Goal: Information Seeking & Learning: Learn about a topic

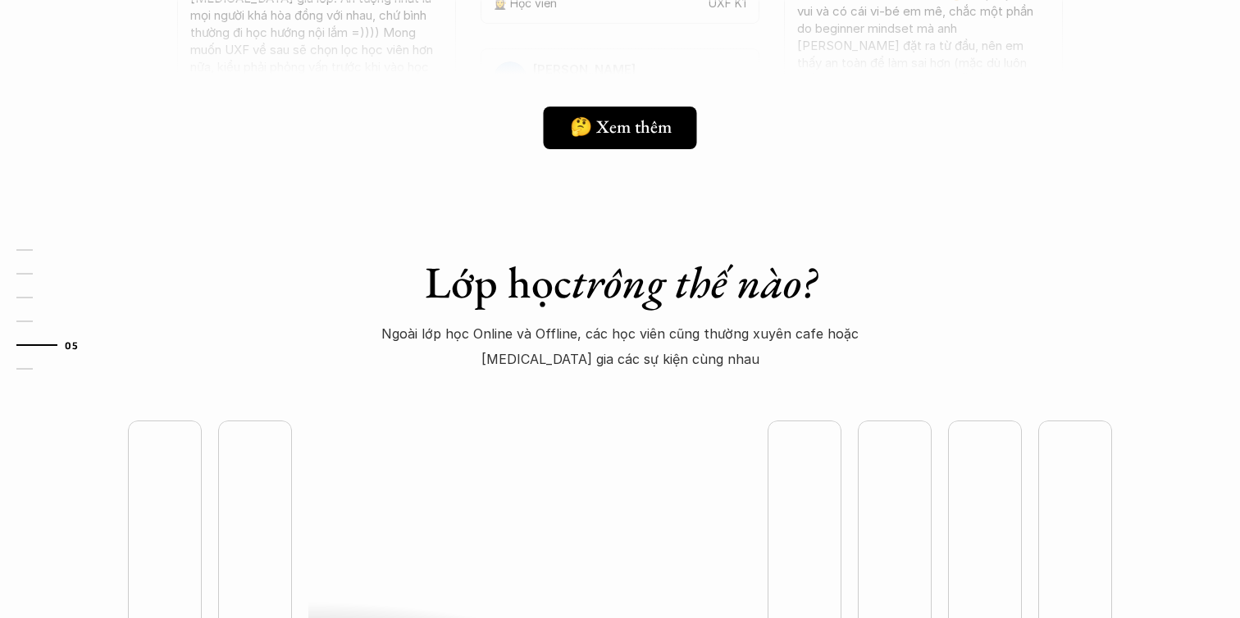
scroll to position [4075, 0]
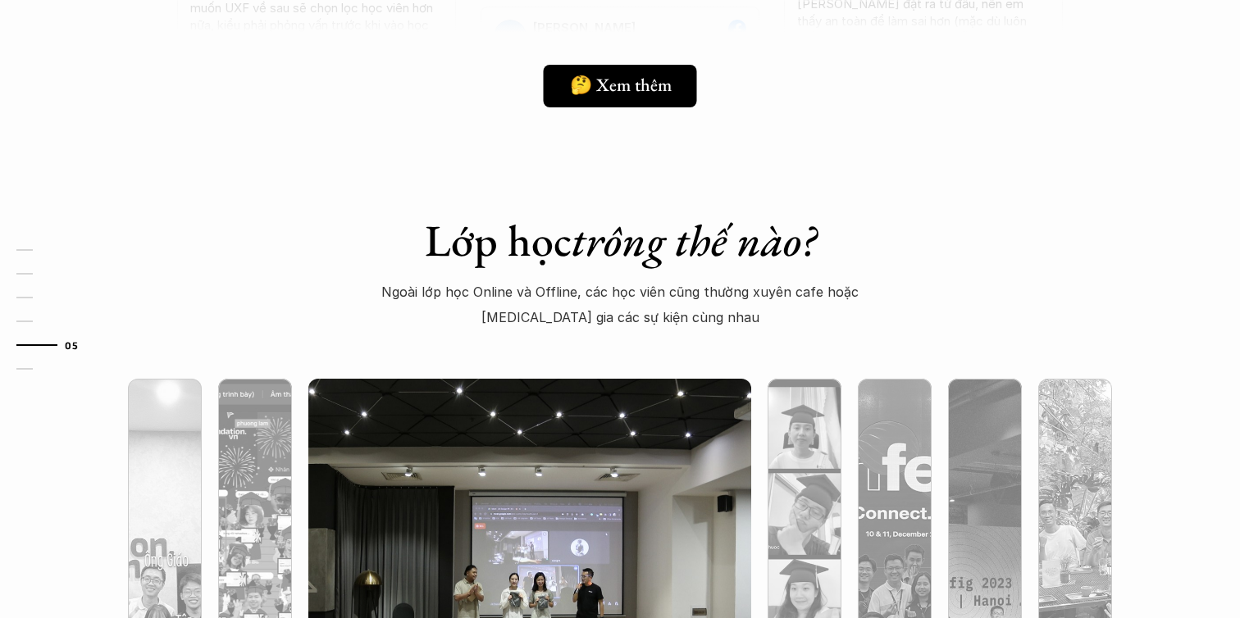
click at [637, 309] on p "Ngoài lớp học Online và Offline, các học viên cũng thường xuyên cafe hoặc [MEDI…" at bounding box center [620, 305] width 499 height 50
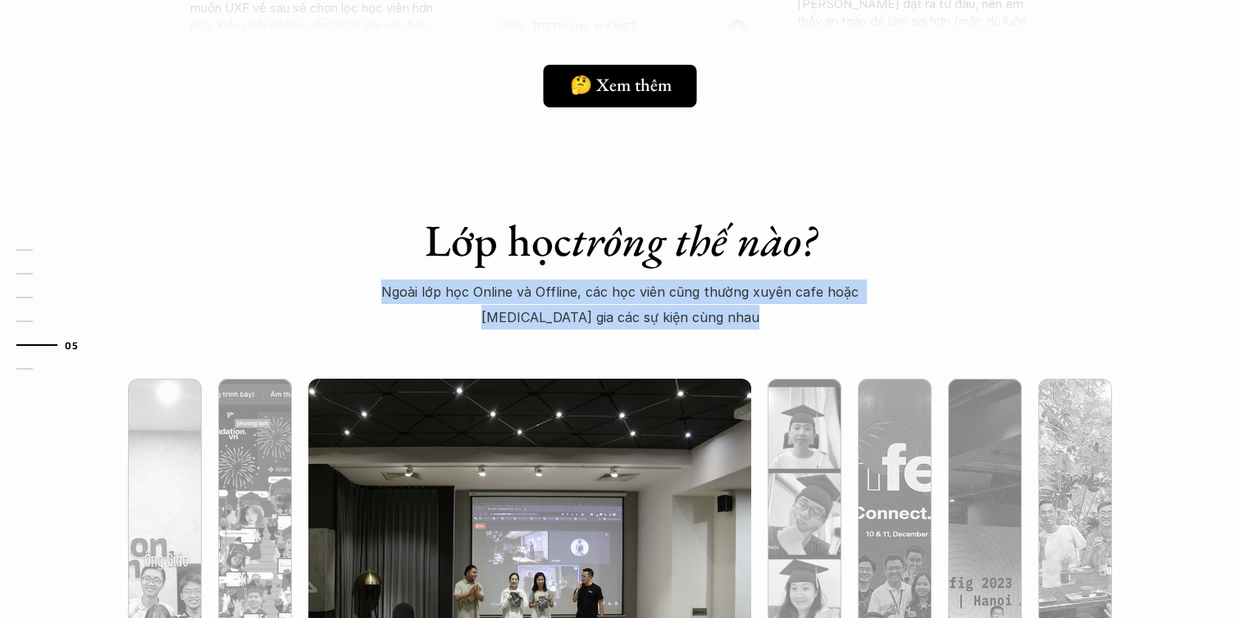
click at [683, 294] on p "Ngoài lớp học Online và Offline, các học viên cũng thường xuyên cafe hoặc [MEDI…" at bounding box center [620, 305] width 499 height 50
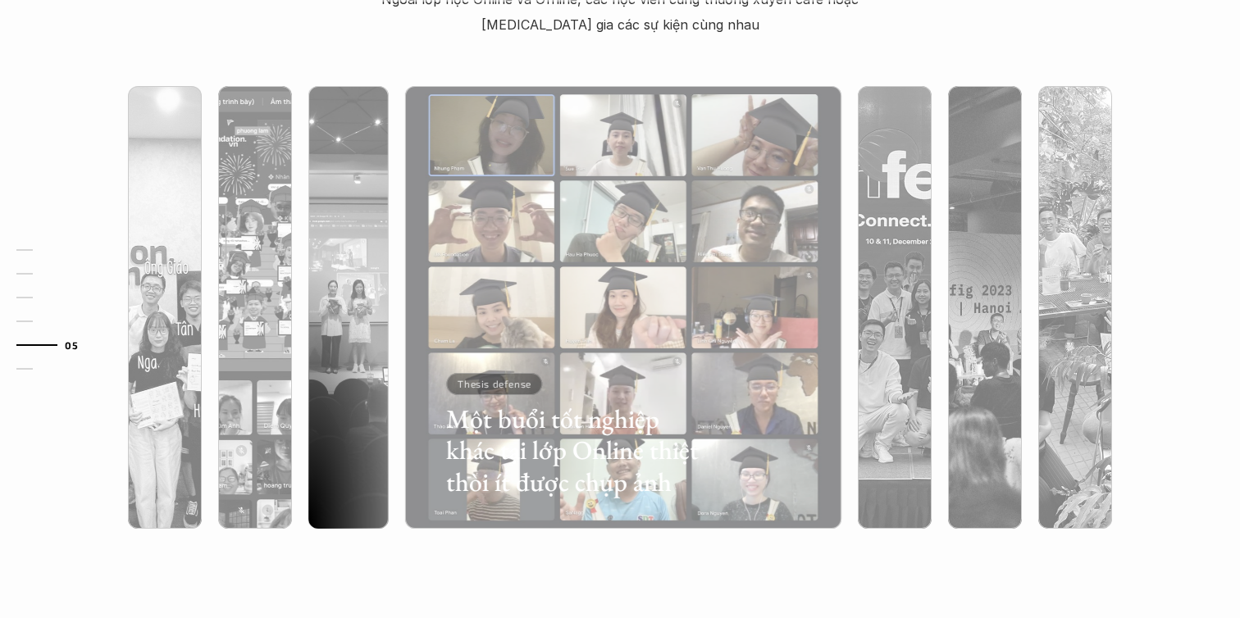
scroll to position [4360, 0]
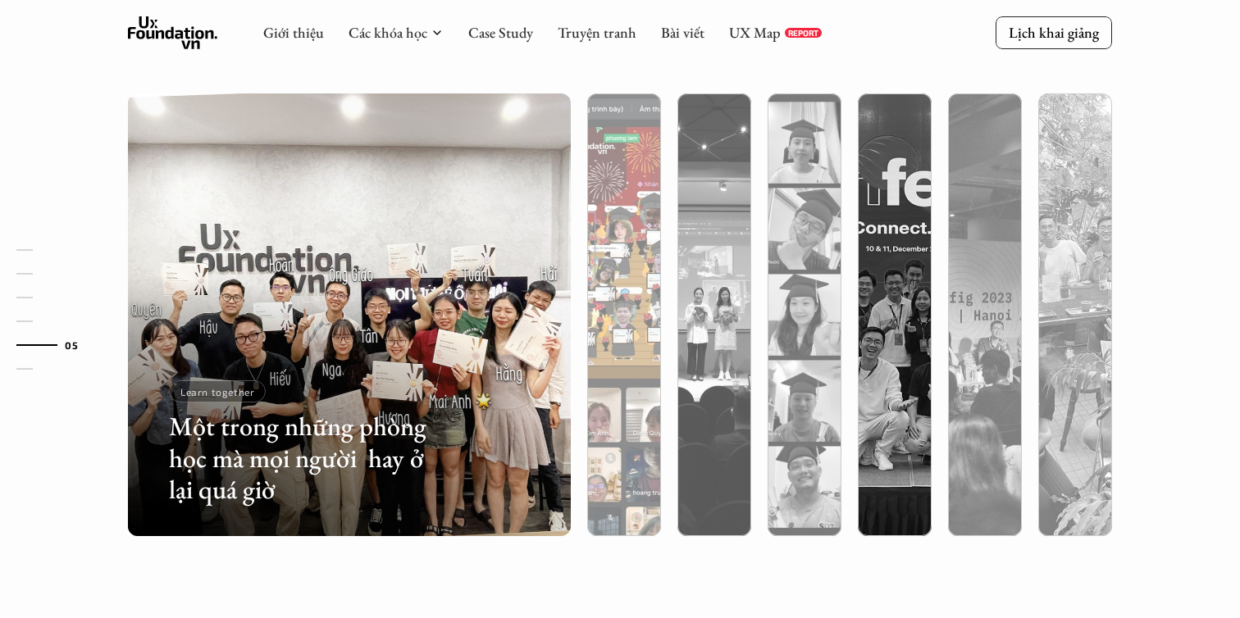
click at [625, 230] on img at bounding box center [623, 314] width 451 height 443
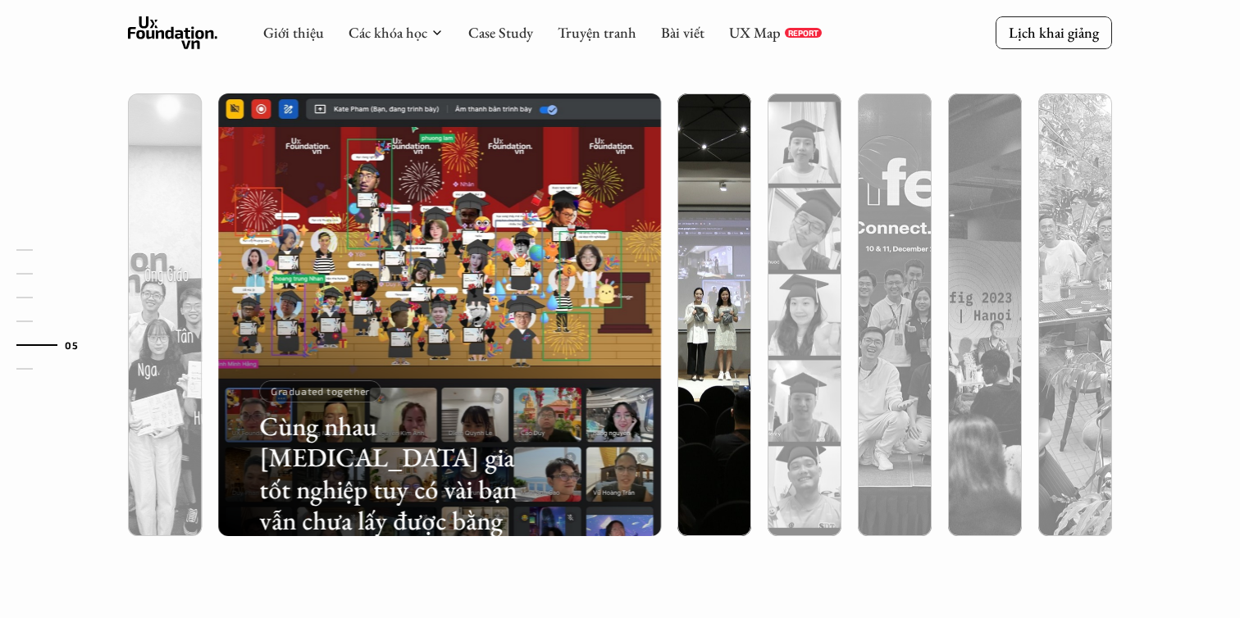
click at [708, 239] on img at bounding box center [714, 314] width 451 height 443
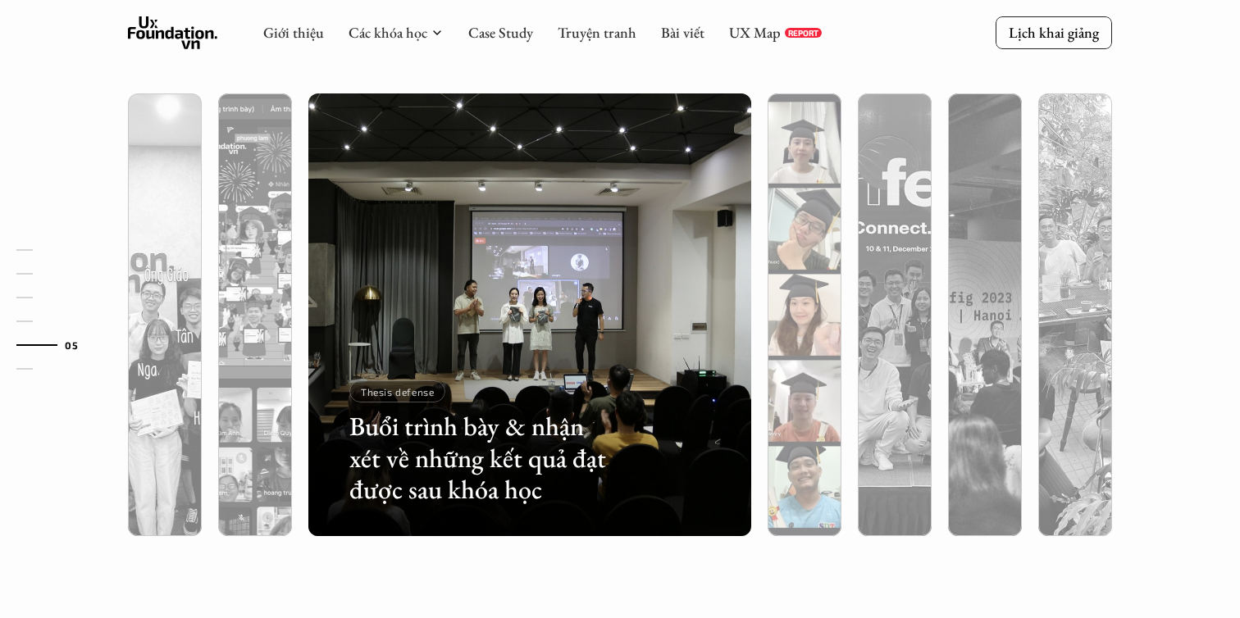
click at [807, 235] on img at bounding box center [804, 314] width 451 height 443
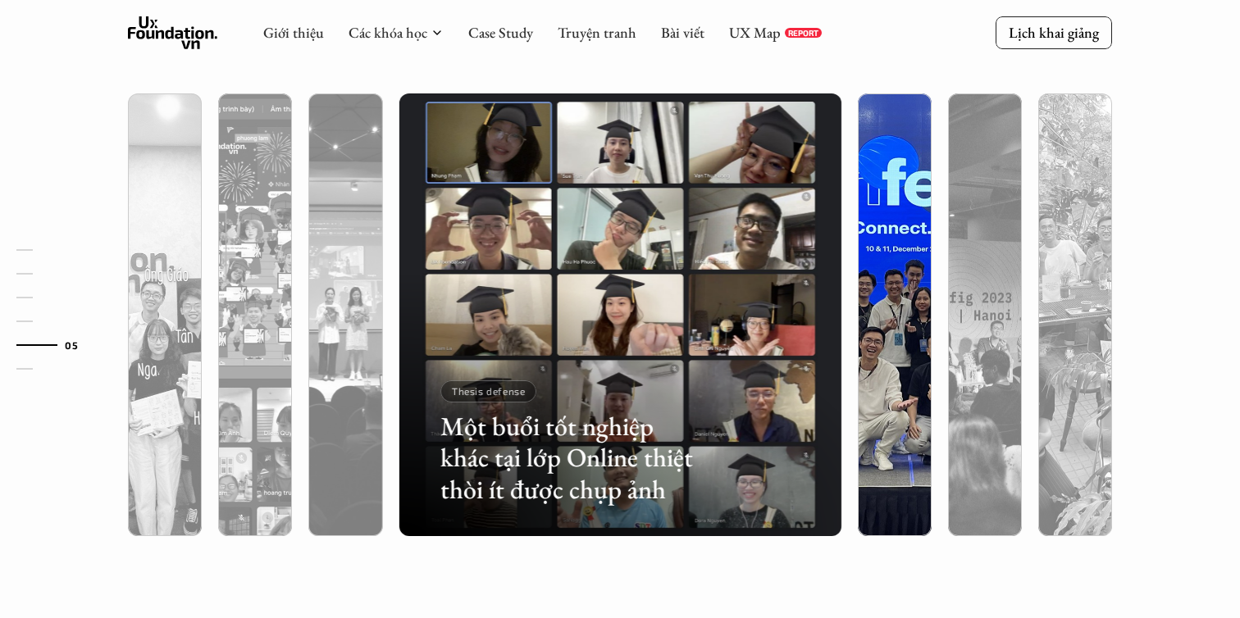
click at [880, 233] on img at bounding box center [894, 314] width 451 height 443
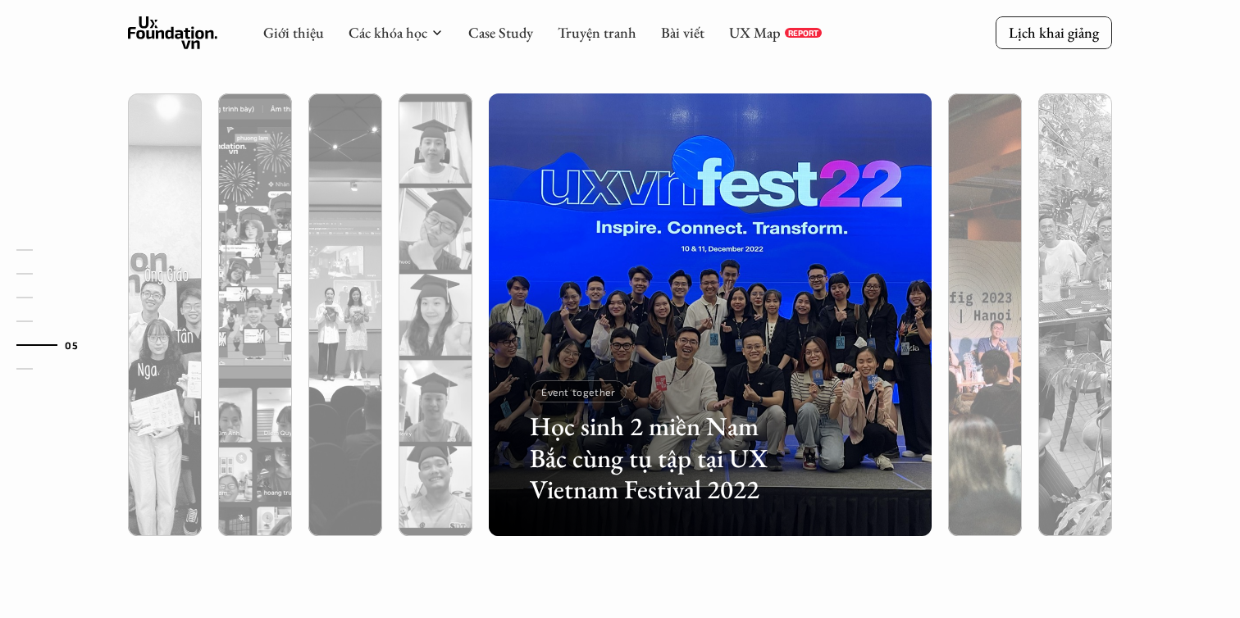
click at [962, 241] on img at bounding box center [984, 314] width 451 height 443
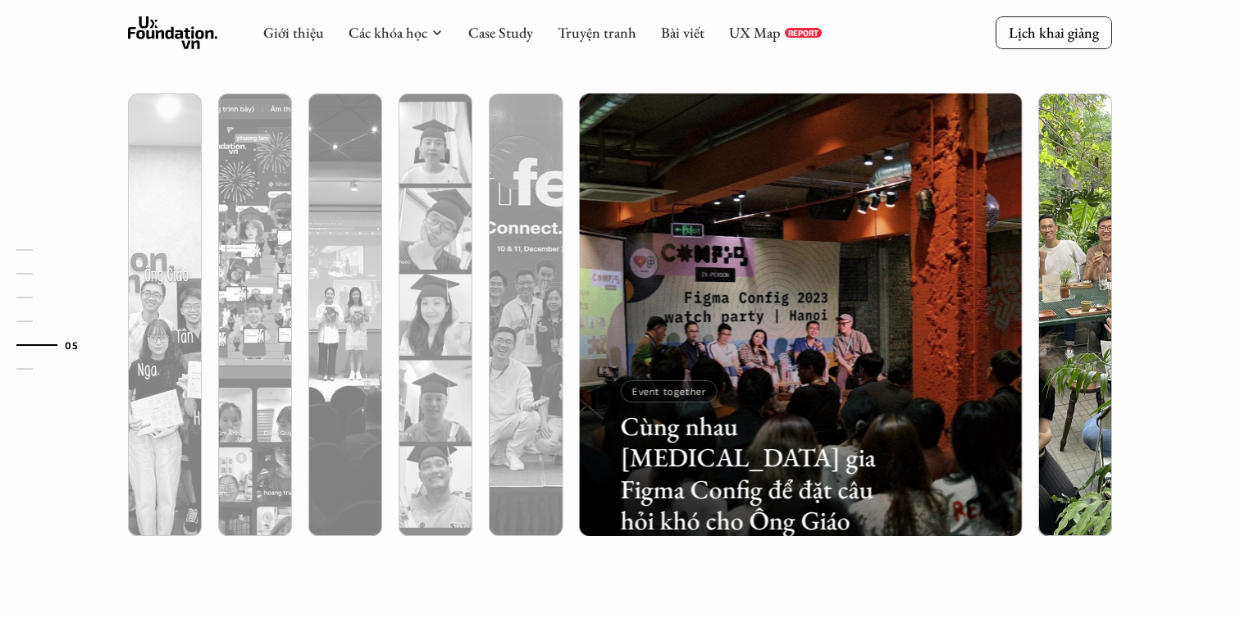
click at [1057, 244] on img at bounding box center [1074, 314] width 451 height 443
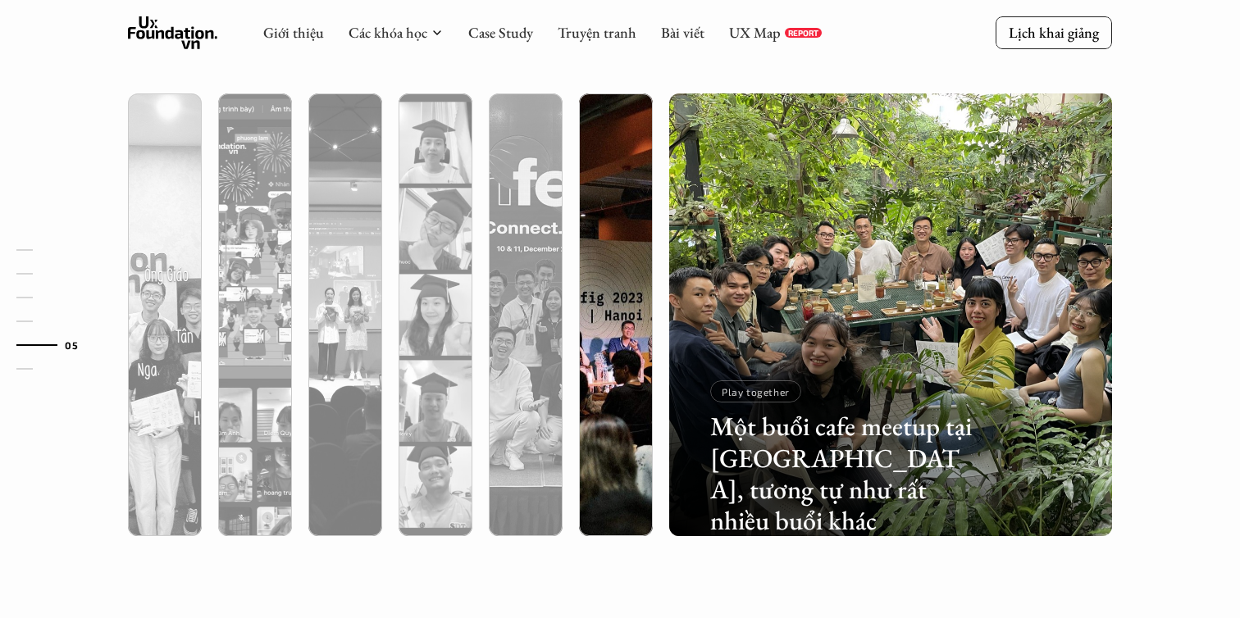
click at [630, 287] on div at bounding box center [616, 402] width 74 height 267
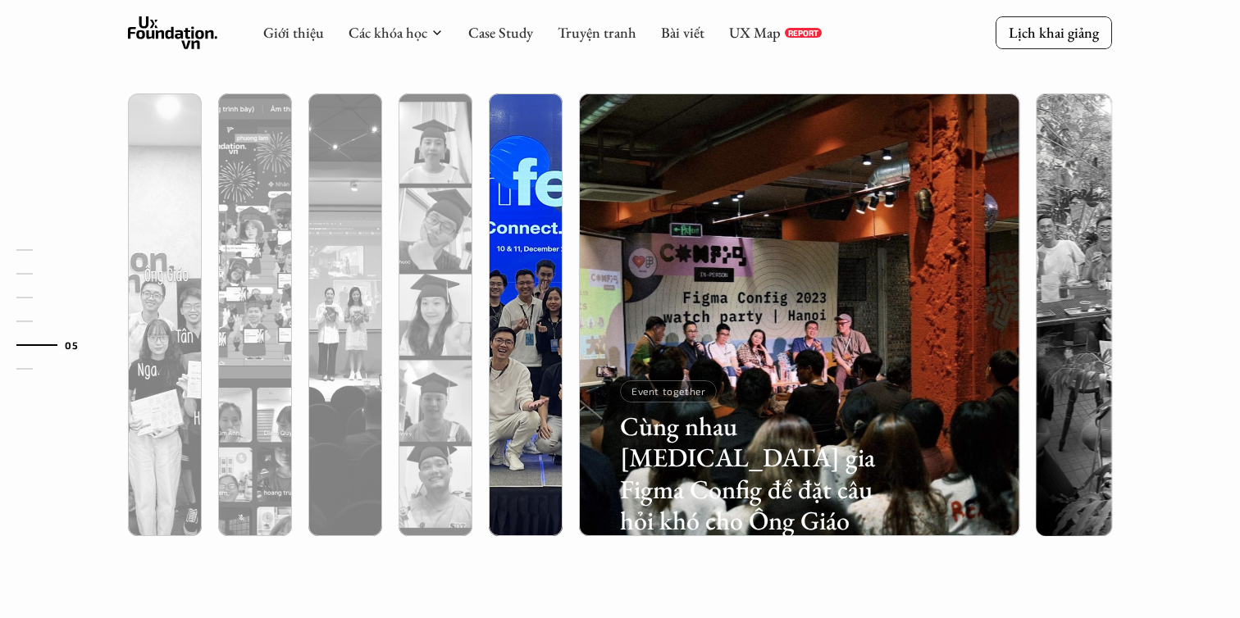
click at [544, 289] on div at bounding box center [526, 402] width 74 height 267
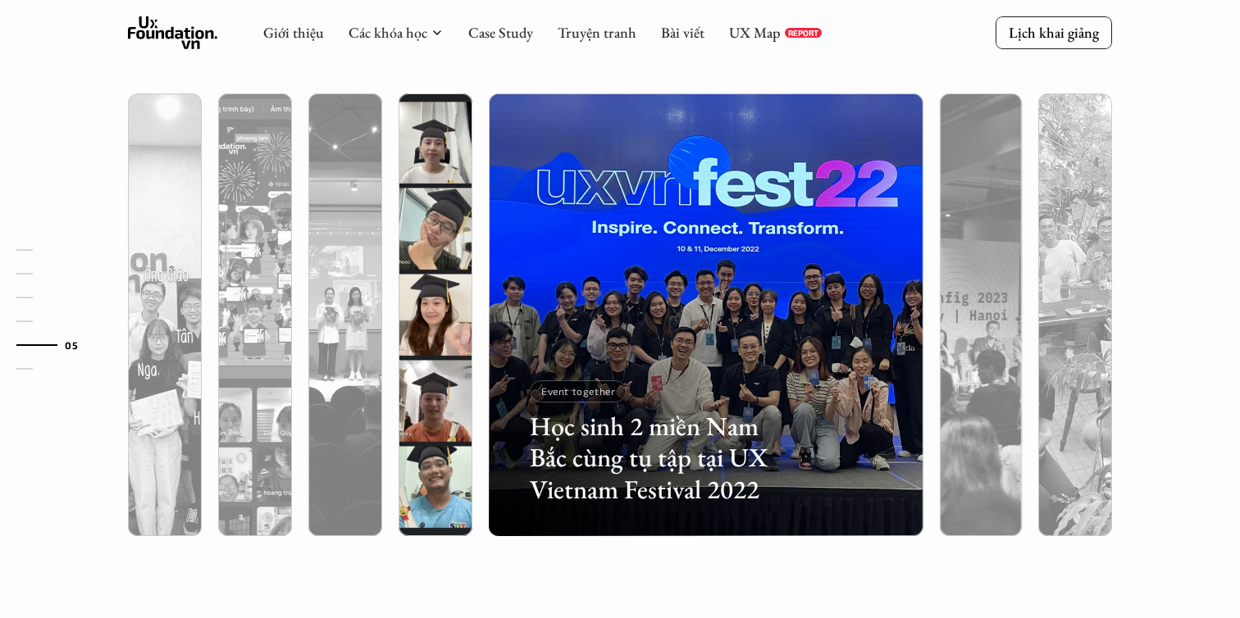
click at [436, 289] on div at bounding box center [435, 402] width 74 height 267
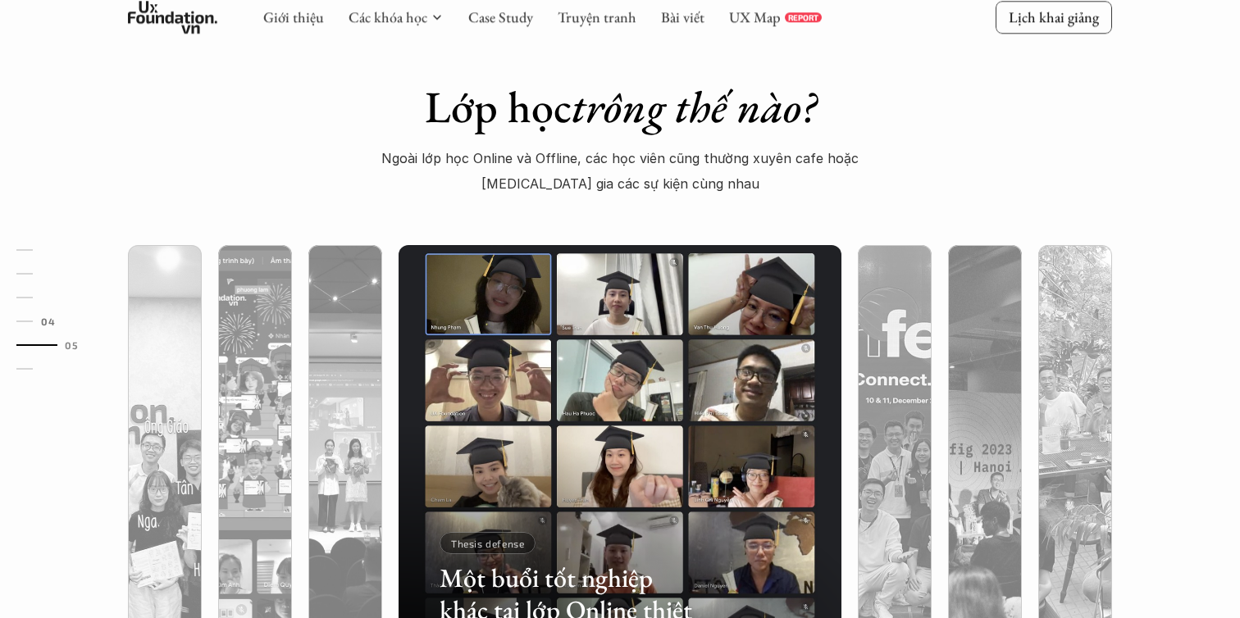
scroll to position [4225, 0]
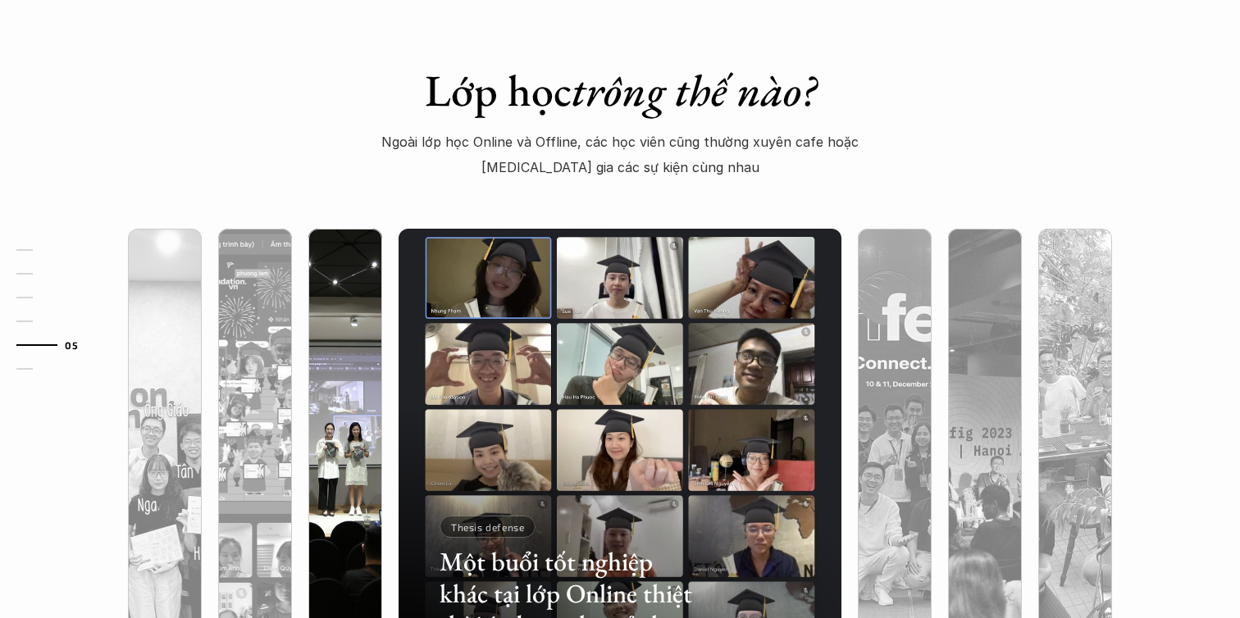
click at [353, 330] on img at bounding box center [345, 450] width 451 height 443
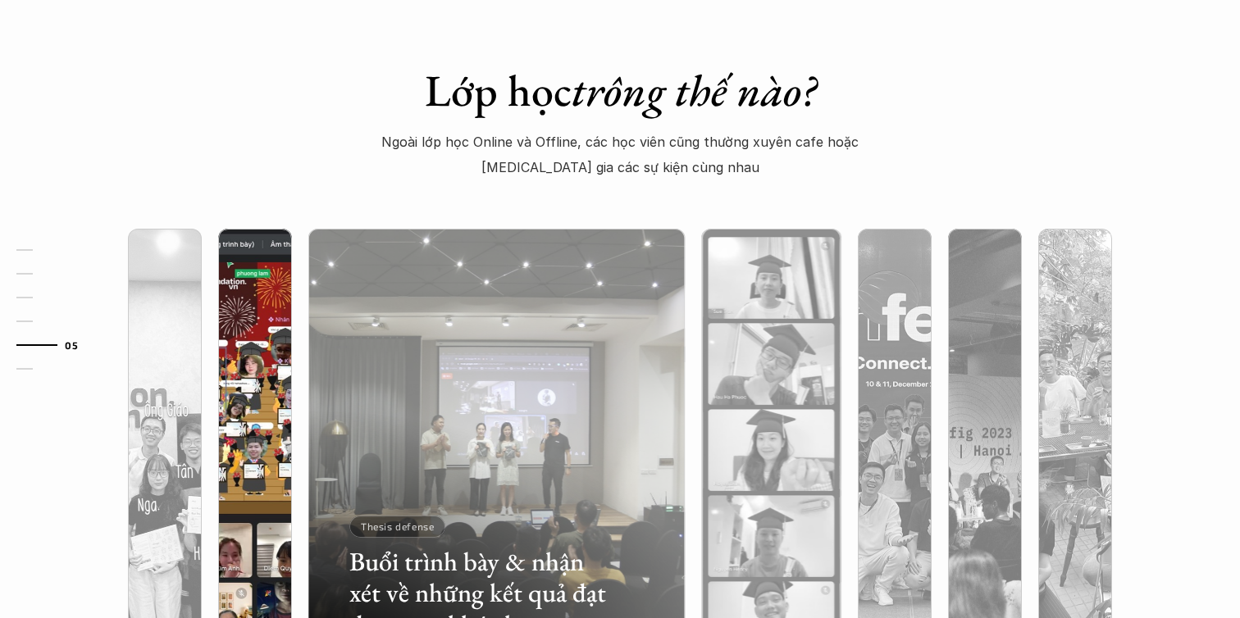
click at [270, 372] on img at bounding box center [255, 450] width 451 height 443
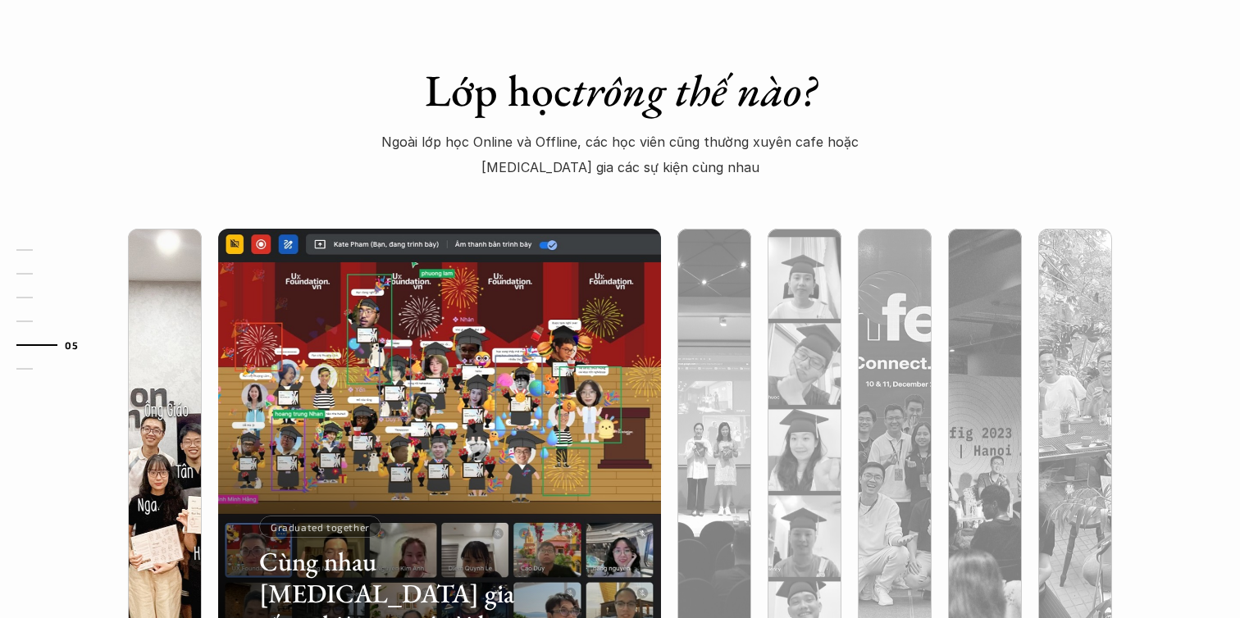
click at [170, 412] on div at bounding box center [165, 537] width 74 height 267
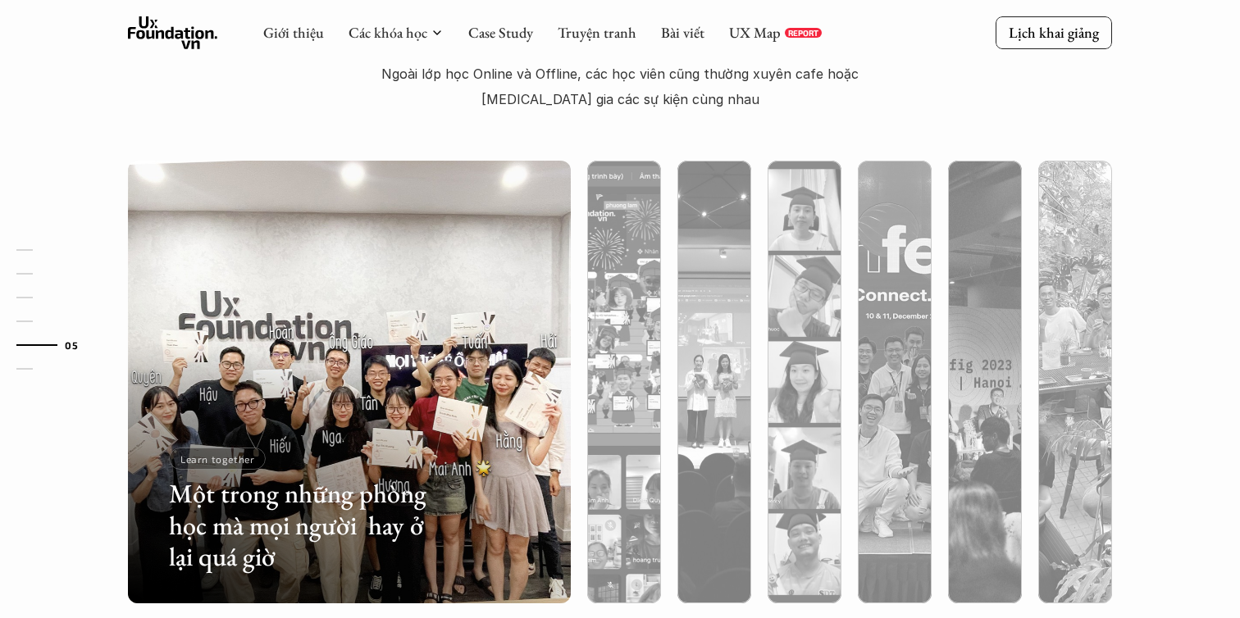
scroll to position [4289, 0]
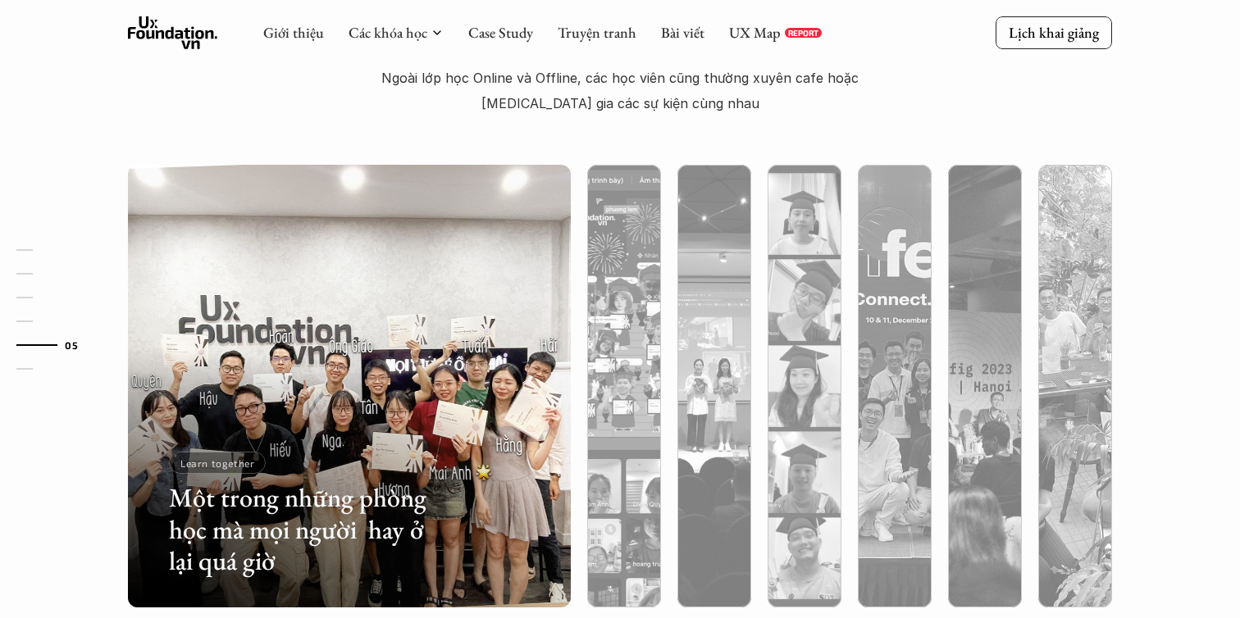
click at [218, 517] on h3 "Một trong những phòng học mà mọi người hay ở lại quá giờ" at bounding box center [301, 529] width 264 height 94
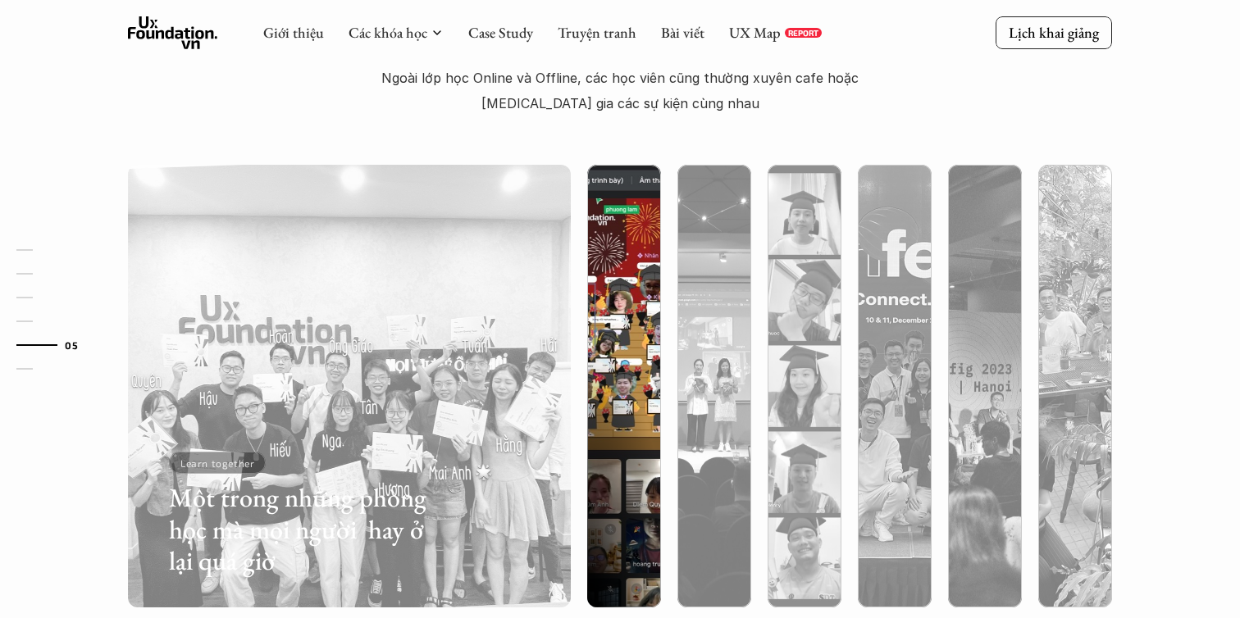
click at [262, 527] on div "Một trong những phòng học mà mọi người hay ở lại quá giờ Learn together" at bounding box center [301, 511] width 264 height 119
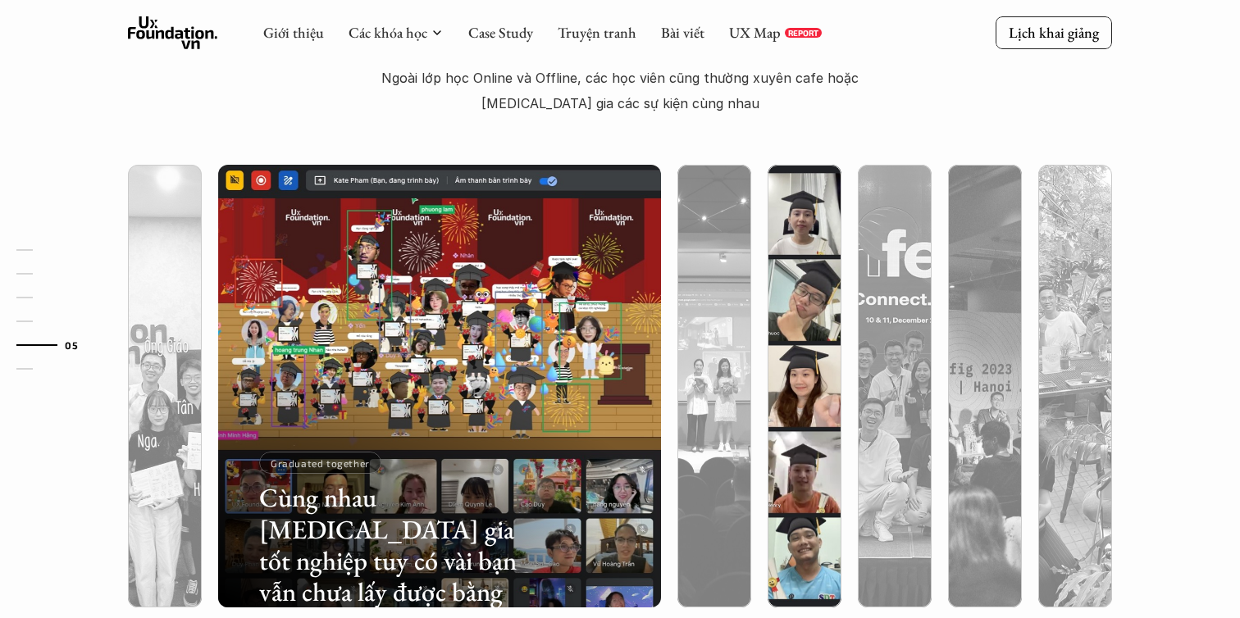
click at [767, 341] on div at bounding box center [804, 473] width 74 height 267
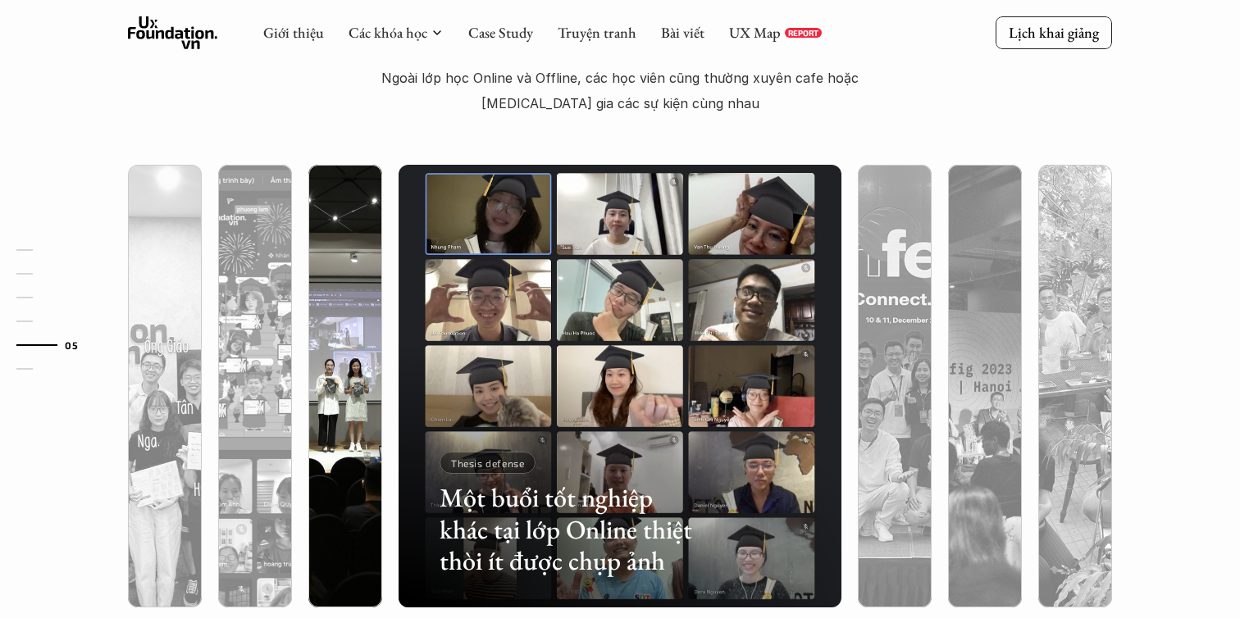
click at [353, 346] on div at bounding box center [345, 473] width 74 height 267
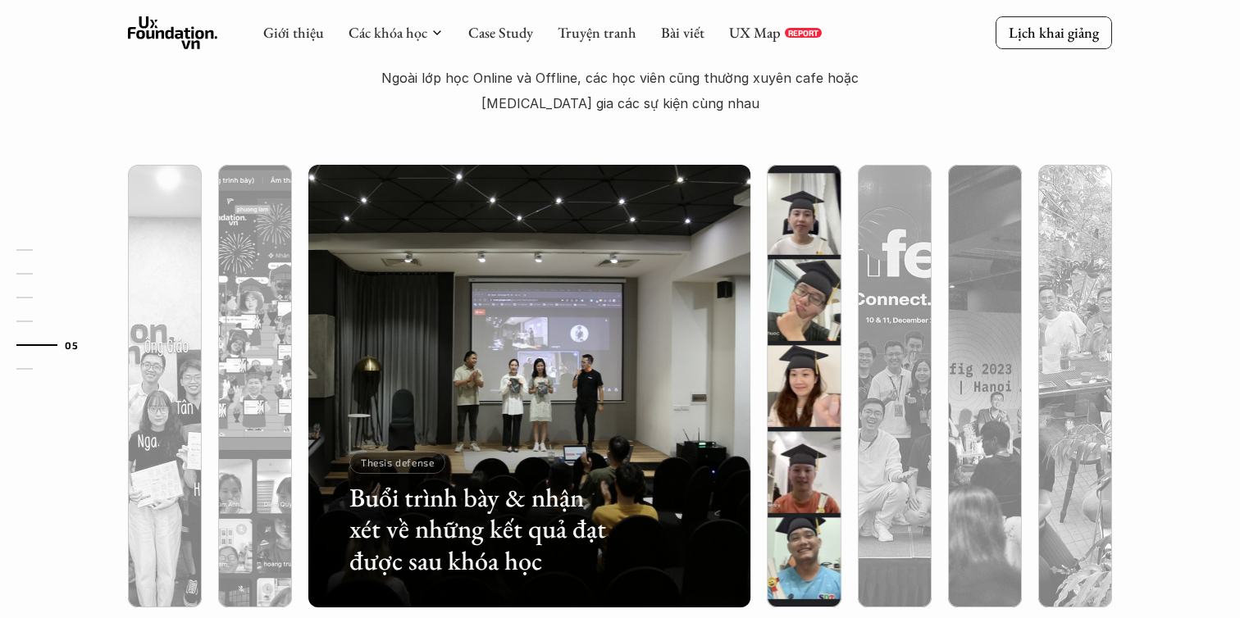
click at [843, 309] on div at bounding box center [803, 386] width 91 height 443
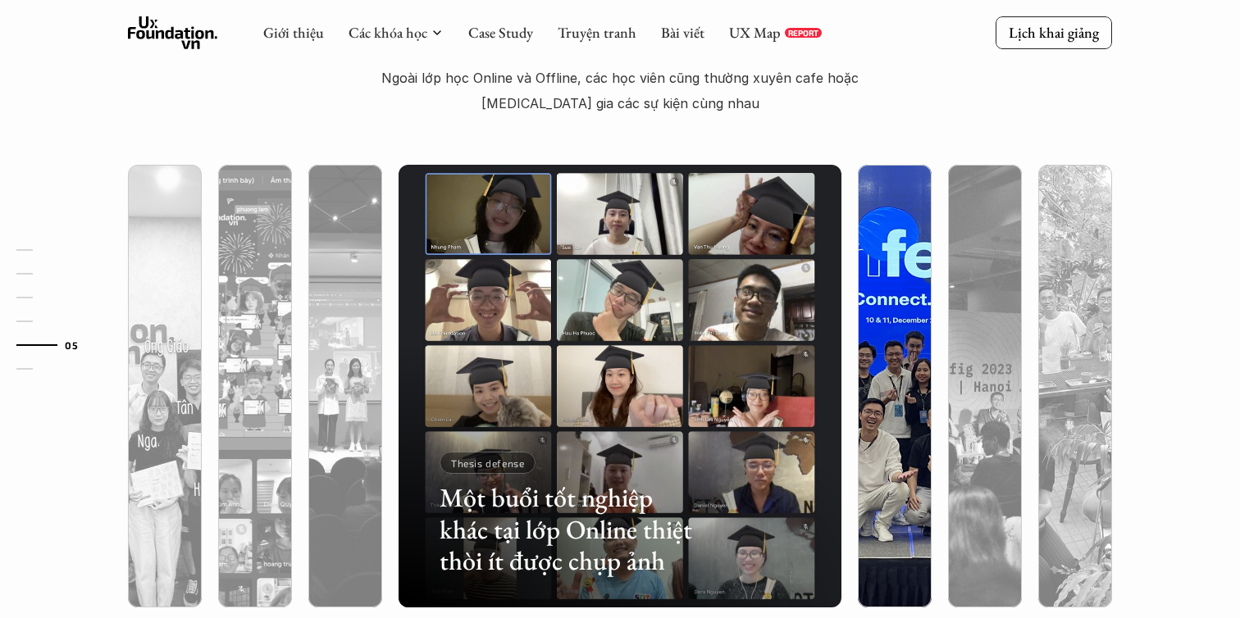
click at [895, 307] on img at bounding box center [894, 386] width 451 height 443
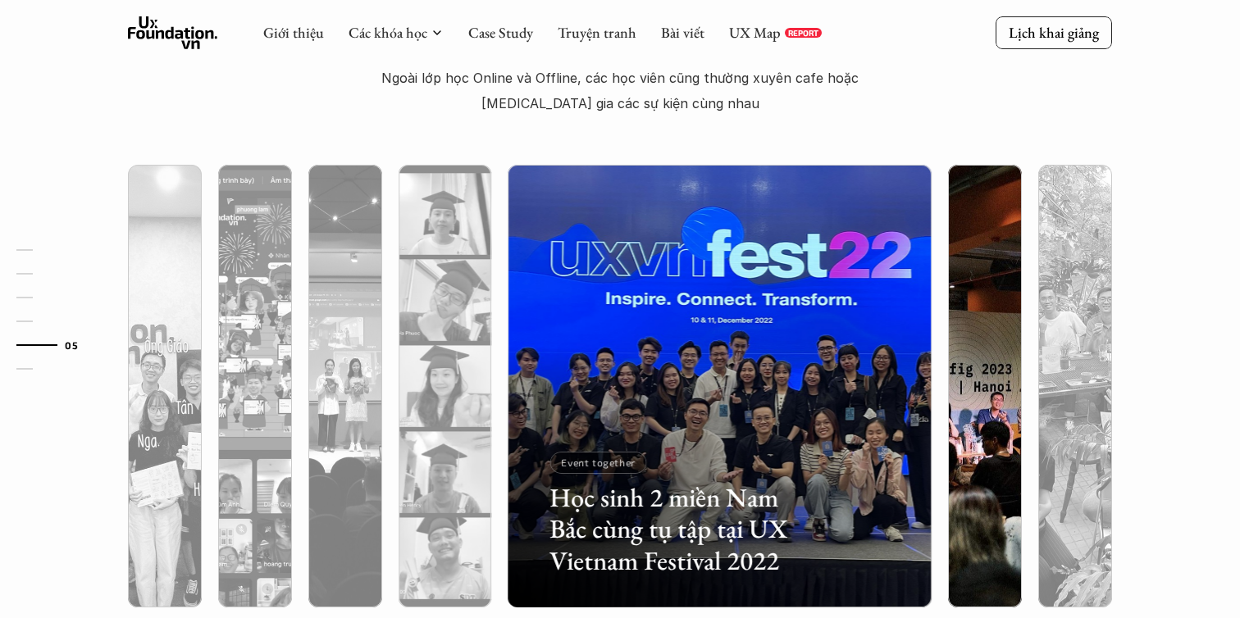
click at [973, 318] on img at bounding box center [984, 386] width 451 height 443
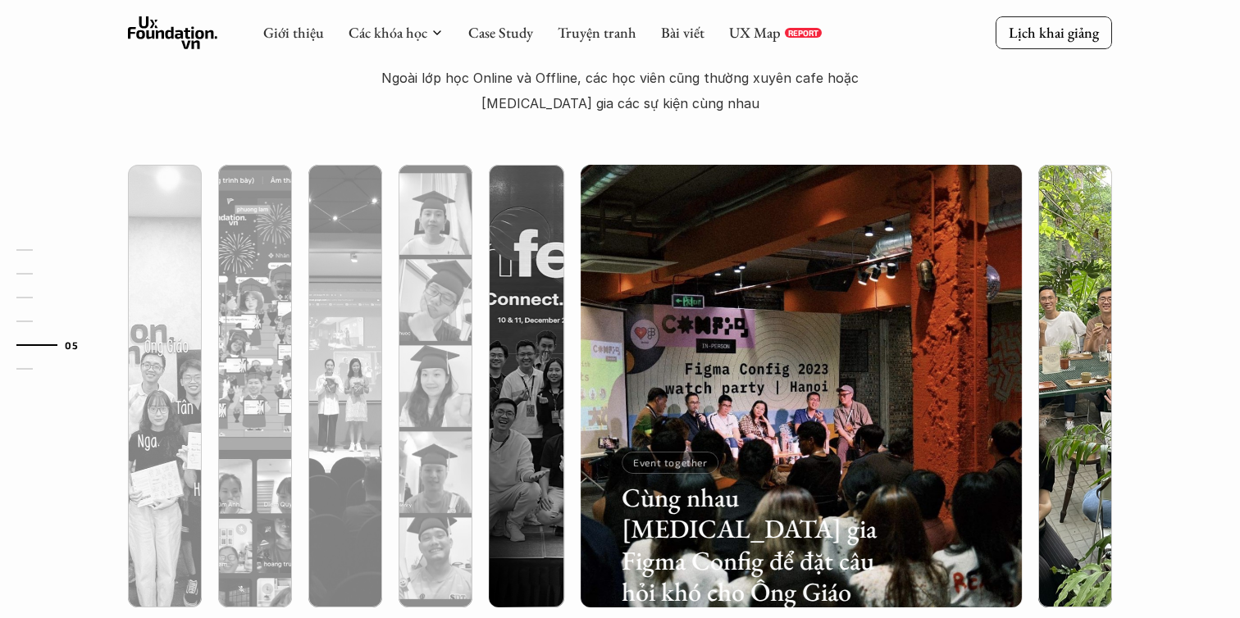
click at [1066, 321] on img at bounding box center [1074, 386] width 451 height 443
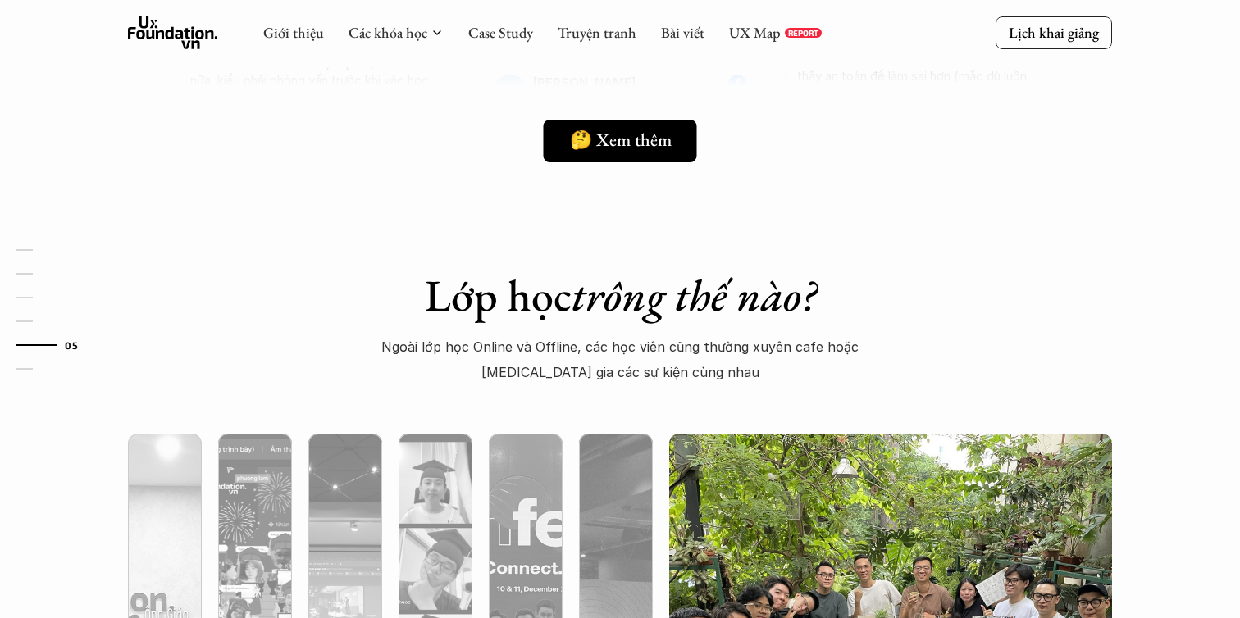
scroll to position [4018, 0]
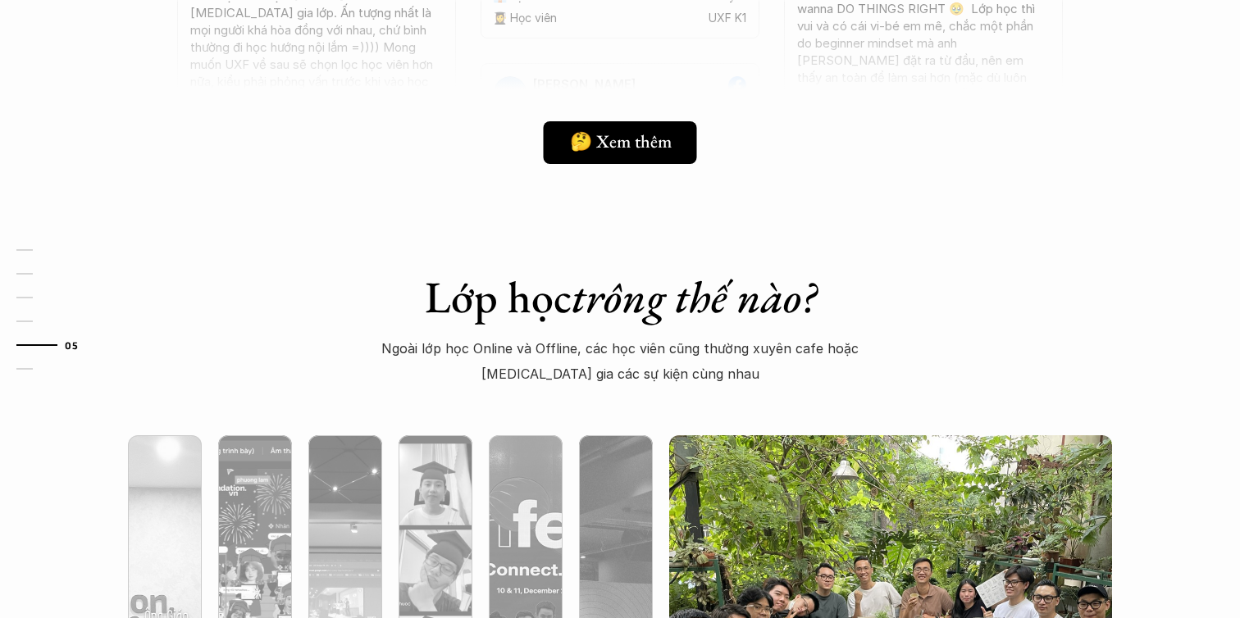
click at [618, 359] on p "Ngoài lớp học Online và Offline, các học viên cũng thường xuyên cafe hoặc [MEDI…" at bounding box center [620, 361] width 499 height 50
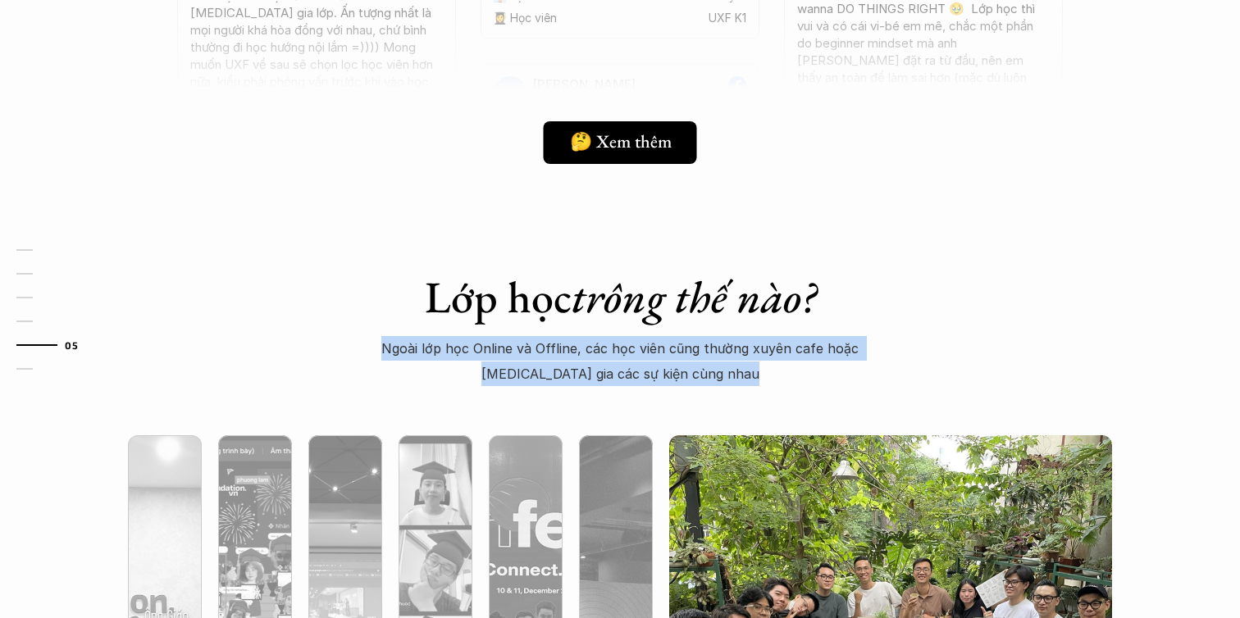
click at [643, 367] on p "Ngoài lớp học Online và Offline, các học viên cũng thường xuyên cafe hoặc [MEDI…" at bounding box center [620, 361] width 499 height 50
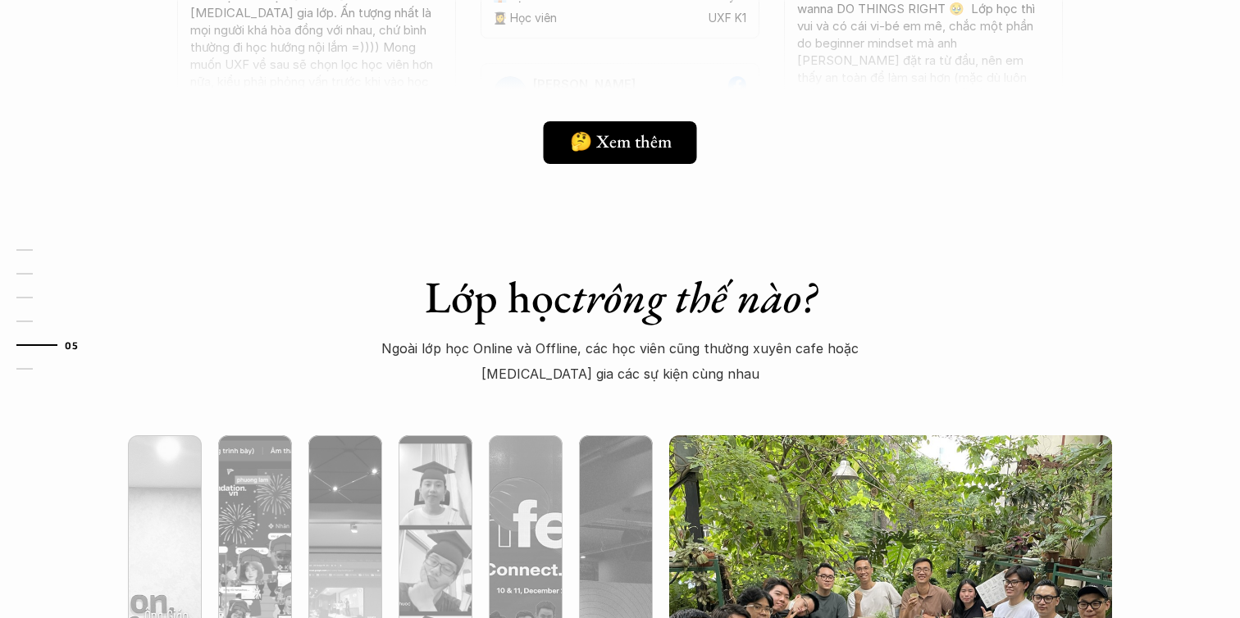
click at [643, 367] on p "Ngoài lớp học Online và Offline, các học viên cũng thường xuyên cafe hoặc [MEDI…" at bounding box center [620, 361] width 499 height 50
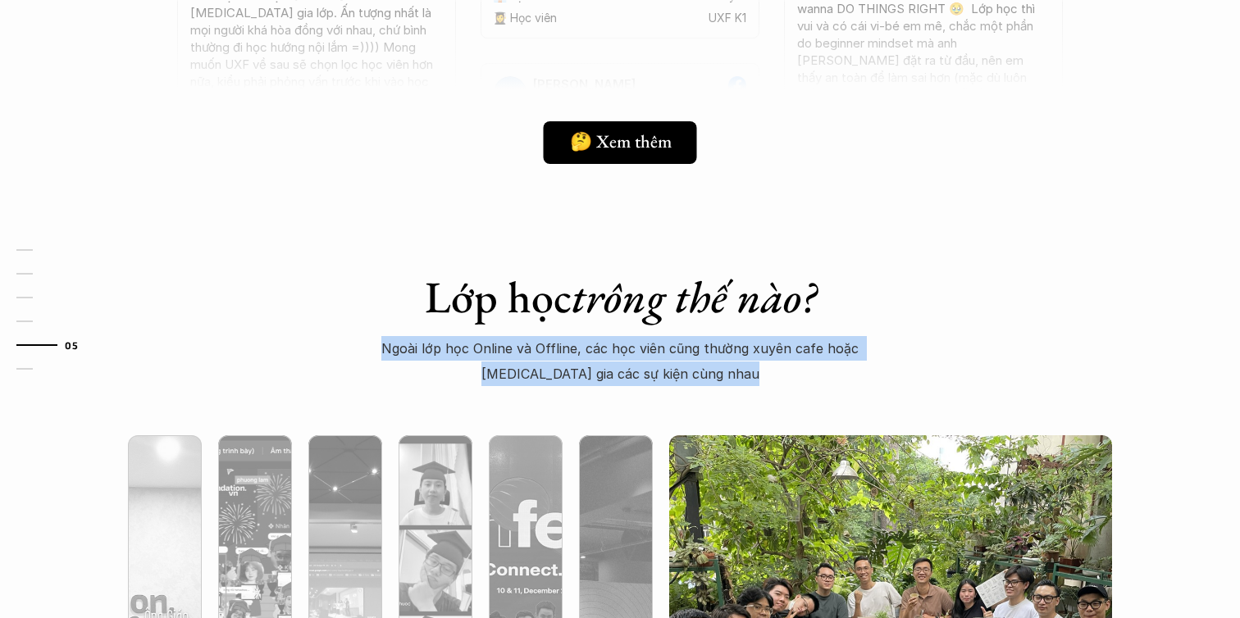
click at [642, 386] on div "Lớp học trông thế nào? Ngoài lớp học Online và Offline, các học viên cũng thườn…" at bounding box center [620, 591] width 1240 height 805
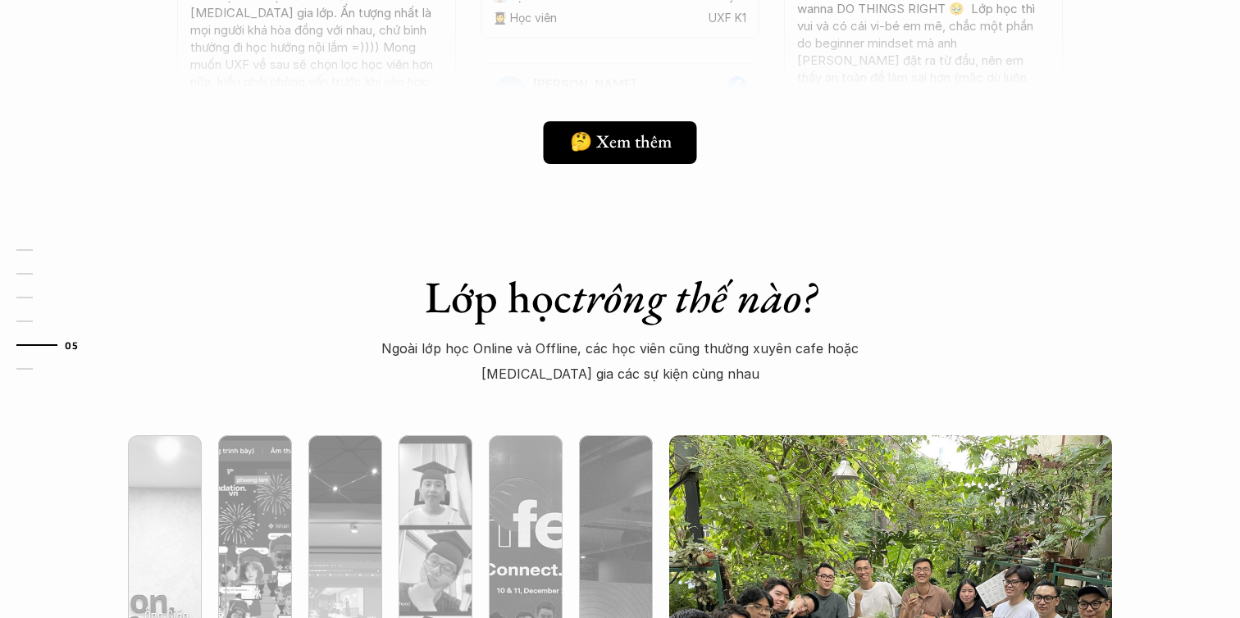
click at [642, 386] on div "Lớp học trông thế nào? Ngoài lớp học Online và Offline, các học viên cũng thườn…" at bounding box center [620, 591] width 1240 height 805
click at [672, 362] on p "Ngoài lớp học Online và Offline, các học viên cũng thường xuyên cafe hoặc [MEDI…" at bounding box center [620, 361] width 499 height 50
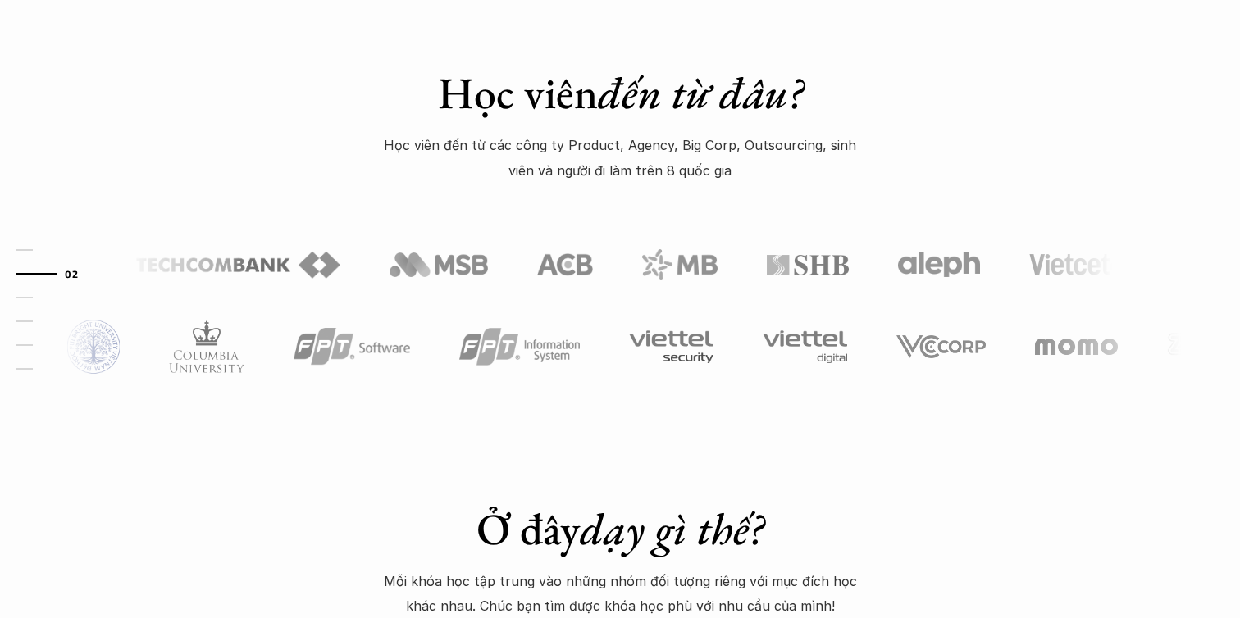
scroll to position [754, 0]
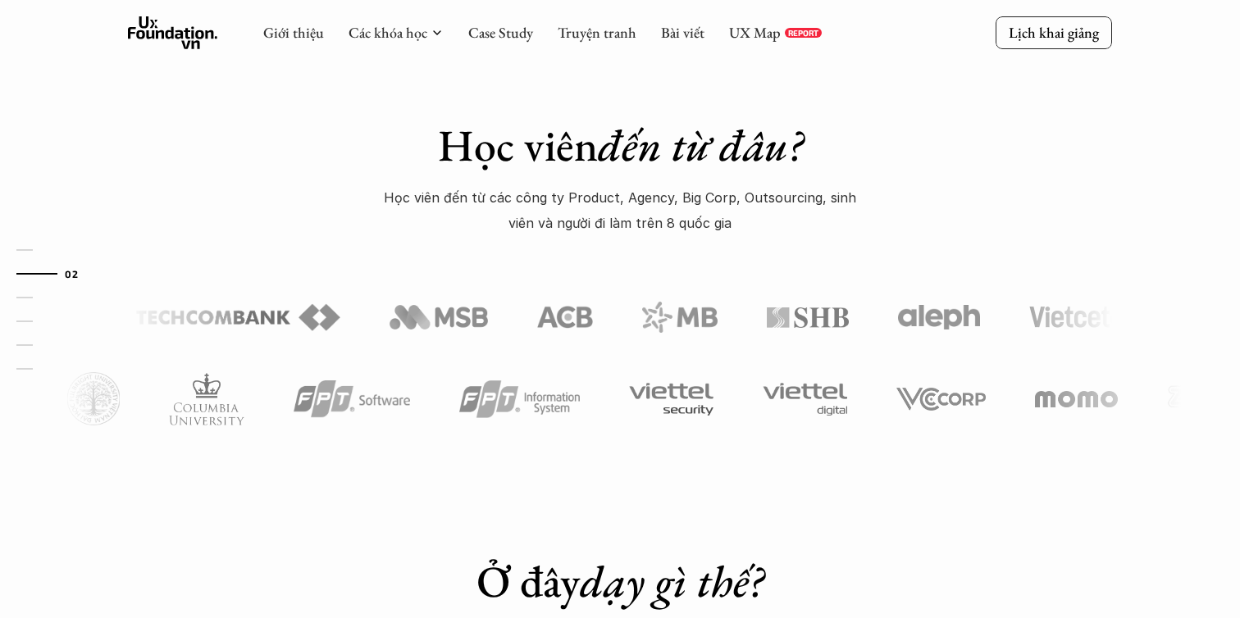
click at [681, 161] on em "đến từ đâu?" at bounding box center [700, 144] width 205 height 57
click at [645, 194] on p "Học viên đến từ các công ty Product, Agency, Big Corp, Outsourcing, sinh viên v…" at bounding box center [620, 210] width 492 height 50
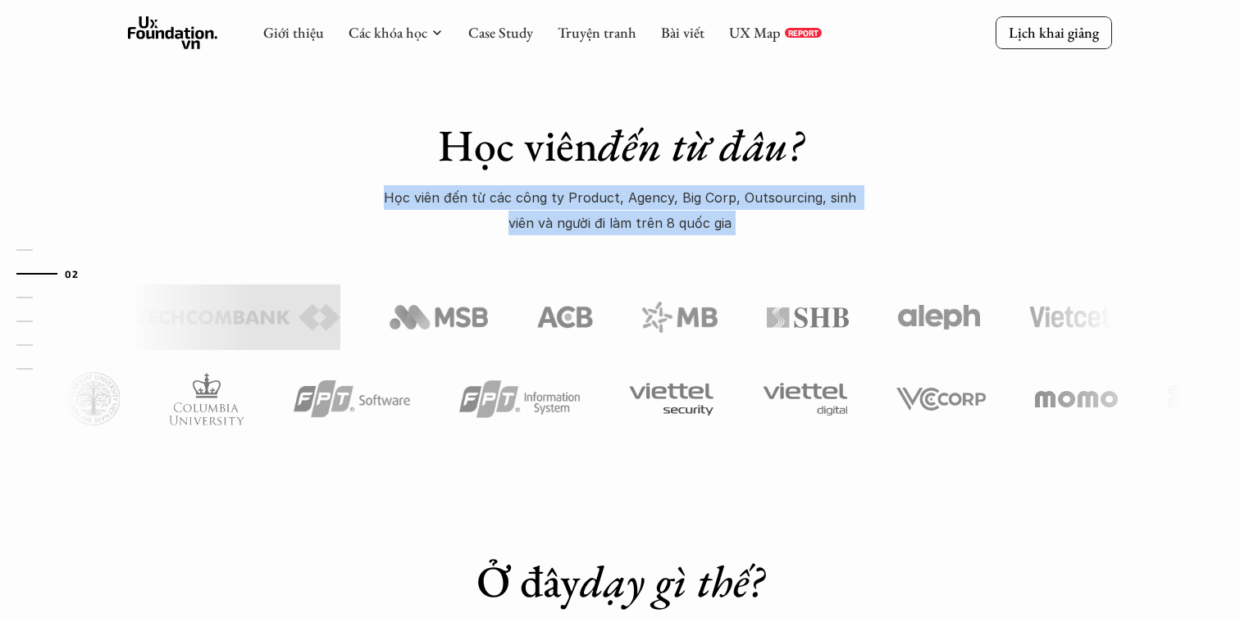
click at [657, 208] on p "Học viên đến từ các công ty Product, Agency, Big Corp, Outsourcing, sinh viên v…" at bounding box center [620, 210] width 492 height 50
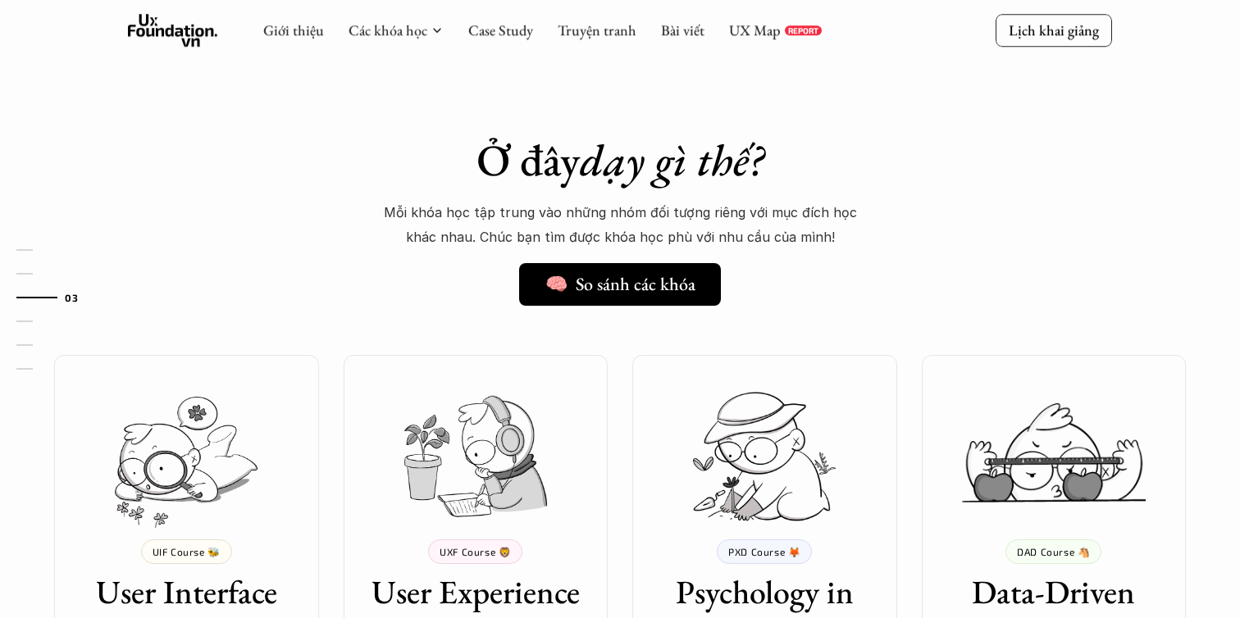
scroll to position [1223, 0]
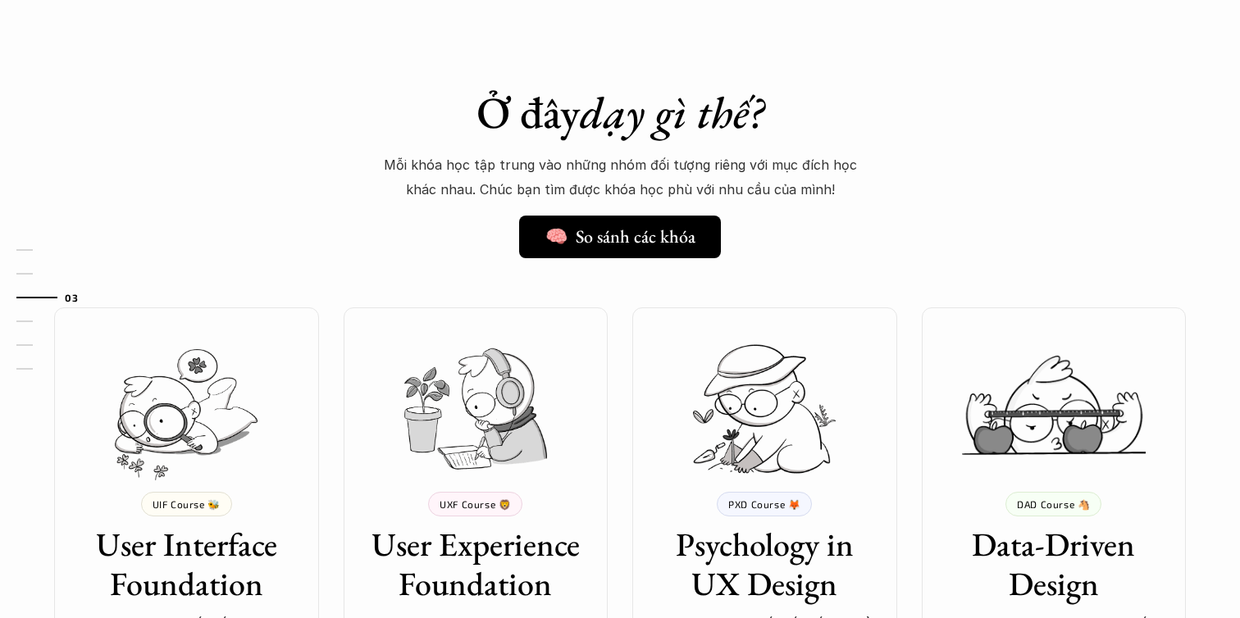
click at [653, 122] on em "dạy gì thế?" at bounding box center [672, 112] width 184 height 57
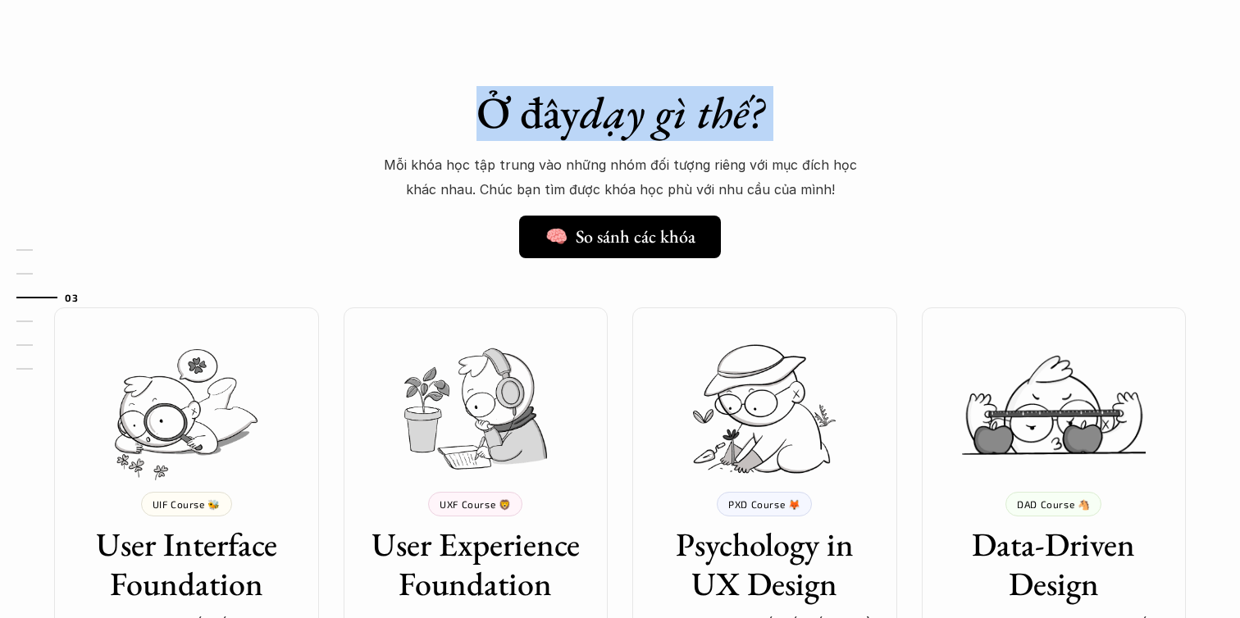
click at [681, 134] on em "dạy gì thế?" at bounding box center [672, 112] width 184 height 57
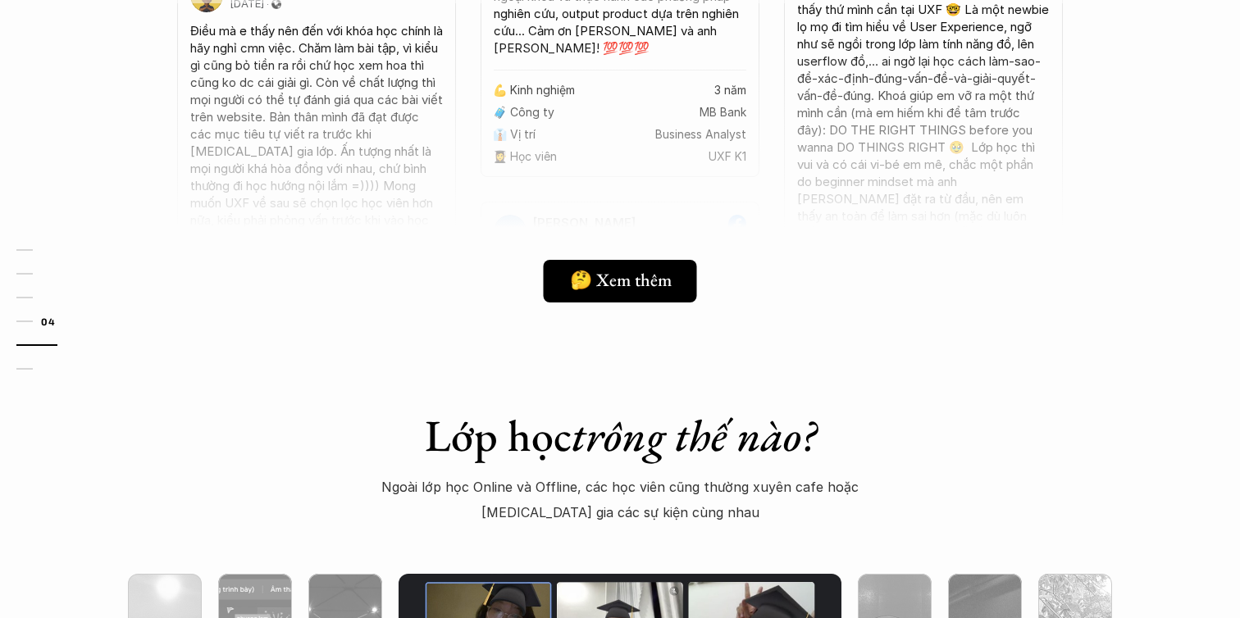
scroll to position [3862, 0]
